Goal: Check status: Check status

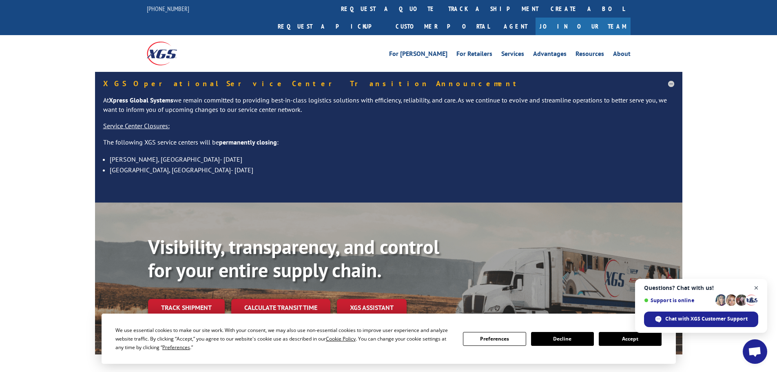
click at [757, 288] on span "Open chat" at bounding box center [757, 288] width 10 height 10
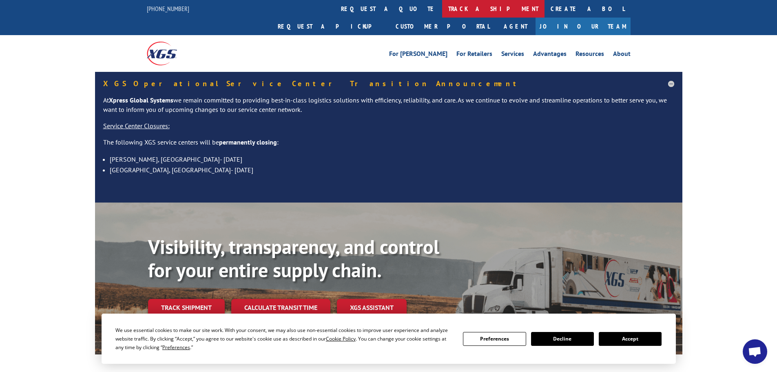
click at [442, 7] on link "track a shipment" at bounding box center [493, 9] width 102 height 18
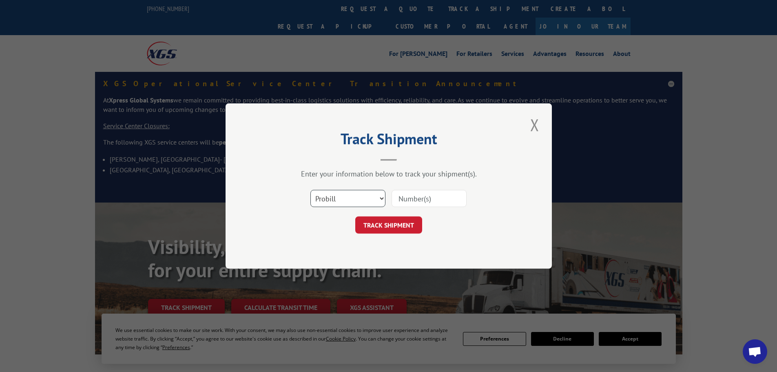
click at [350, 198] on select "Select category... Probill BOL PO" at bounding box center [348, 198] width 75 height 17
click at [411, 196] on input at bounding box center [429, 198] width 75 height 17
type input "17105373"
click at [400, 227] on button "TRACK SHIPMENT" at bounding box center [388, 224] width 67 height 17
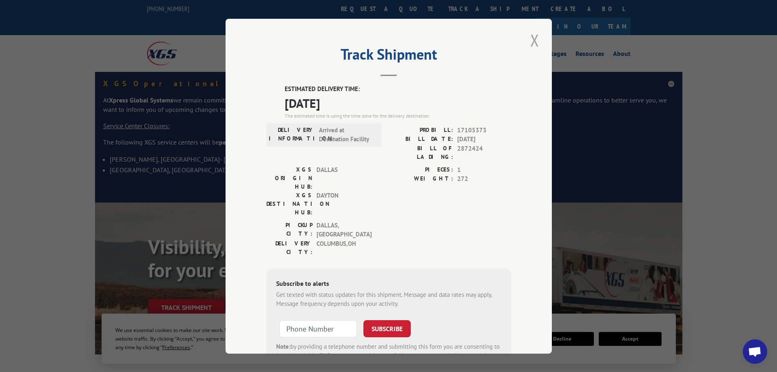
click at [531, 39] on button "Close modal" at bounding box center [535, 40] width 14 height 22
